Goal: Transaction & Acquisition: Purchase product/service

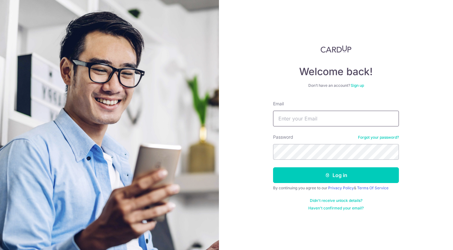
type input "shan.khoo@gmail.com"
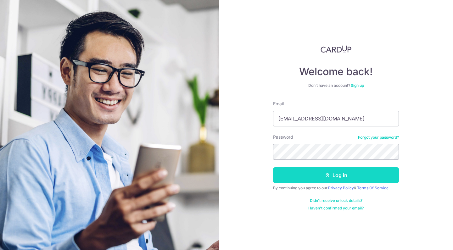
click at [283, 173] on button "Log in" at bounding box center [336, 175] width 126 height 16
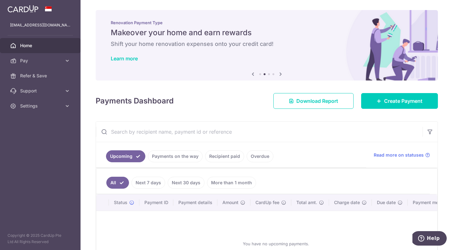
click at [238, 98] on div "Payments Dashboard Download Report Create Payment" at bounding box center [267, 100] width 342 height 18
click at [393, 101] on span "Create Payment" at bounding box center [403, 101] width 38 height 8
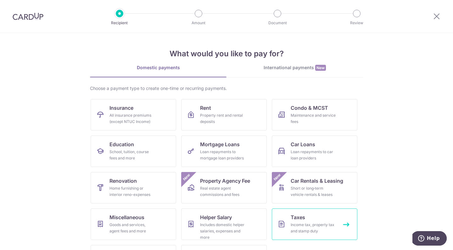
click at [288, 222] on link "Taxes Income tax, property tax and stamp duty" at bounding box center [315, 224] width 86 height 31
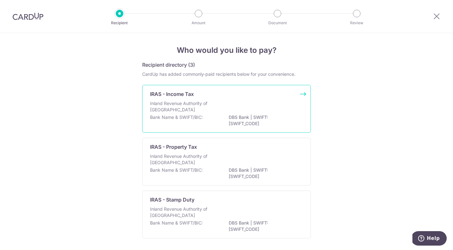
scroll to position [0, 0]
click at [225, 96] on div "IRAS - Income Tax" at bounding box center [222, 95] width 145 height 8
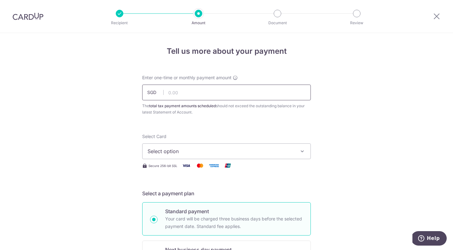
click at [198, 94] on input "text" at bounding box center [226, 93] width 169 height 16
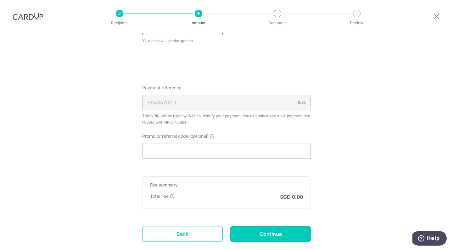
scroll to position [343, 0]
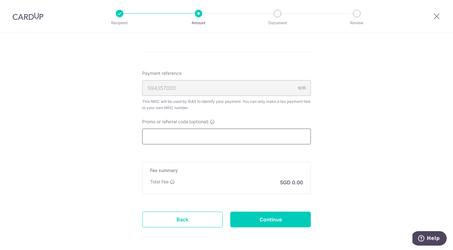
click at [179, 134] on input "Promo or referral code (optional)" at bounding box center [226, 137] width 169 height 16
paste input "VTAX25ONE"
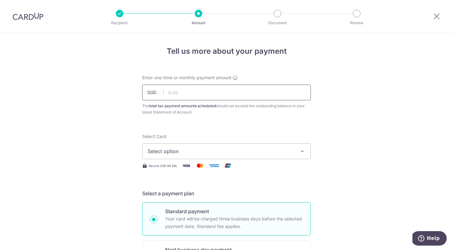
scroll to position [0, 0]
type input "VTAX25ONE"
click at [201, 92] on input "text" at bounding box center [226, 93] width 169 height 16
paste input "639.45"
type input "639.45"
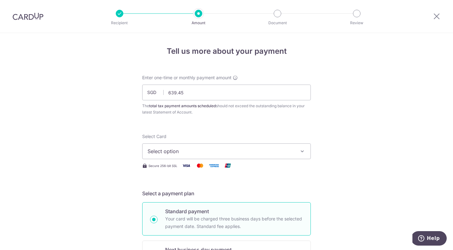
click at [201, 152] on span "Select option" at bounding box center [221, 152] width 147 height 8
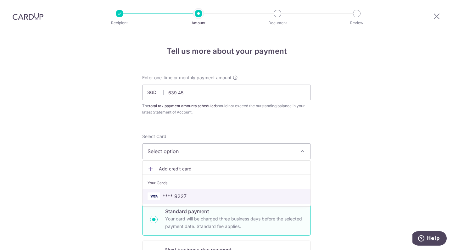
click at [176, 198] on span "**** 9227" at bounding box center [175, 197] width 24 height 8
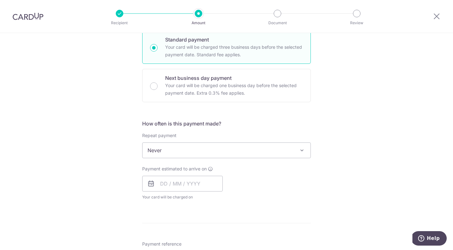
scroll to position [176, 0]
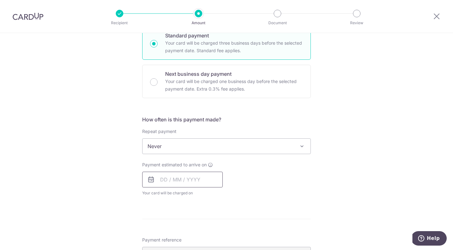
click at [164, 180] on input "text" at bounding box center [182, 180] width 81 height 16
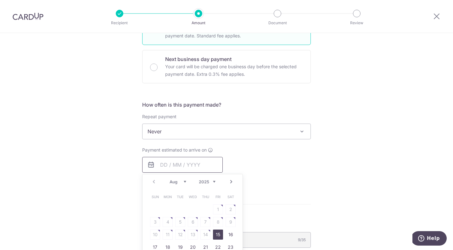
scroll to position [192, 0]
click at [215, 231] on link "15" at bounding box center [218, 233] width 10 height 10
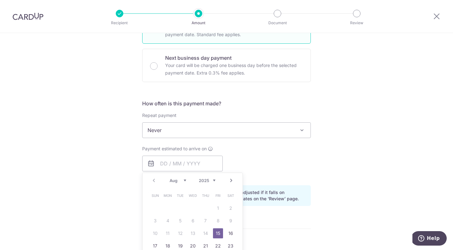
type input "[DATE]"
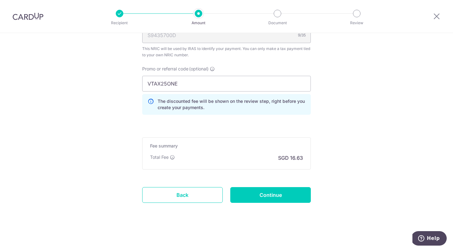
scroll to position [421, 0]
click at [258, 197] on input "Continue" at bounding box center [270, 195] width 81 height 16
type input "Create Schedule"
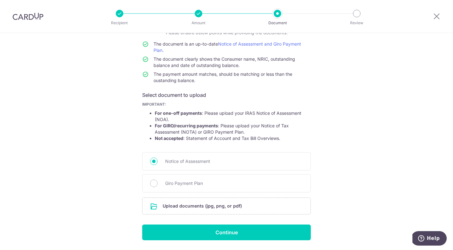
scroll to position [55, 0]
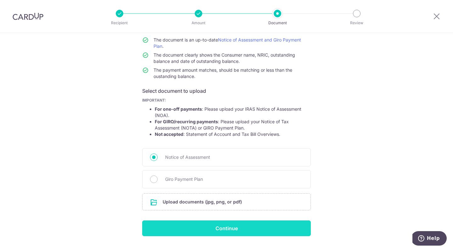
click at [231, 225] on input "Continue" at bounding box center [226, 228] width 169 height 16
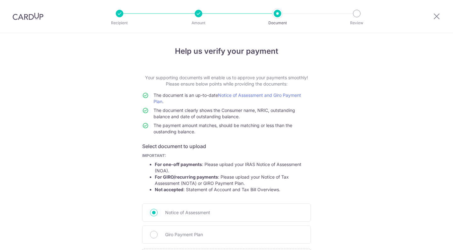
scroll to position [80, 0]
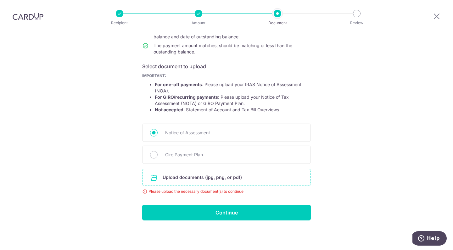
click at [238, 177] on input "file" at bounding box center [226, 177] width 168 height 16
click at [217, 180] on input "file" at bounding box center [226, 177] width 168 height 16
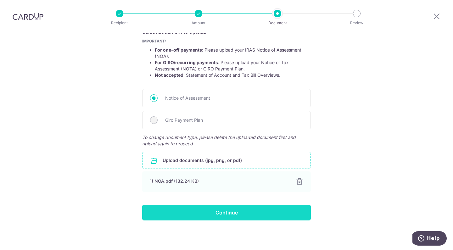
scroll to position [114, 0]
click at [215, 207] on input "Continue" at bounding box center [226, 213] width 169 height 16
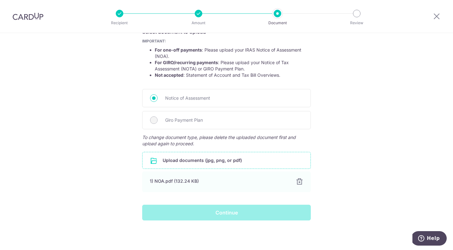
click at [234, 214] on div "Continue" at bounding box center [226, 213] width 176 height 16
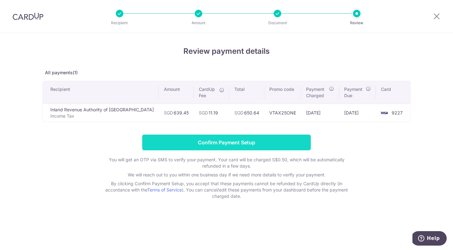
click at [282, 144] on input "Confirm Payment Setup" at bounding box center [226, 143] width 169 height 16
